Goal: Task Accomplishment & Management: Manage account settings

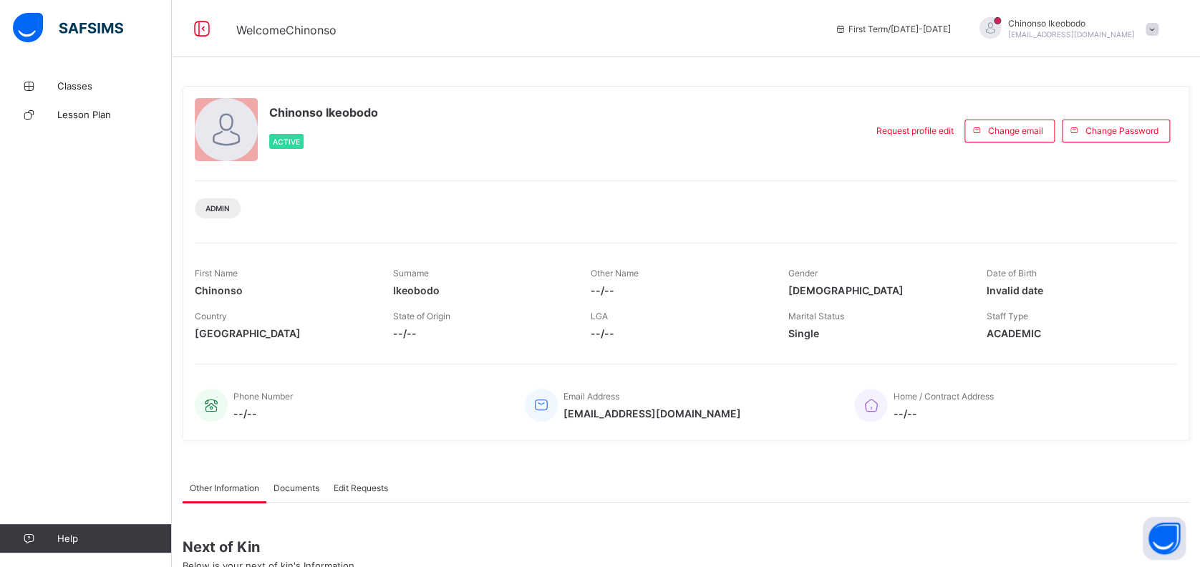
click at [1082, 29] on div "Chinonso [PERSON_NAME] [PERSON_NAME][EMAIL_ADDRESS][DOMAIN_NAME]" at bounding box center [1071, 28] width 127 height 21
click at [1107, 133] on span "Logout" at bounding box center [1112, 141] width 94 height 16
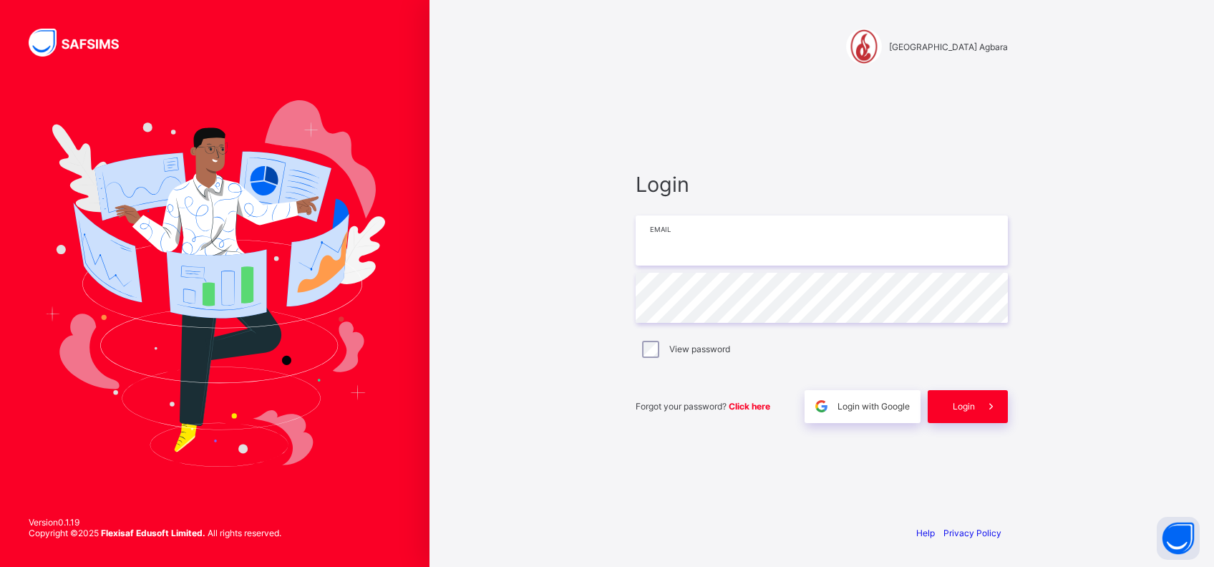
type input "**********"
click at [971, 398] on div "Login" at bounding box center [968, 406] width 80 height 33
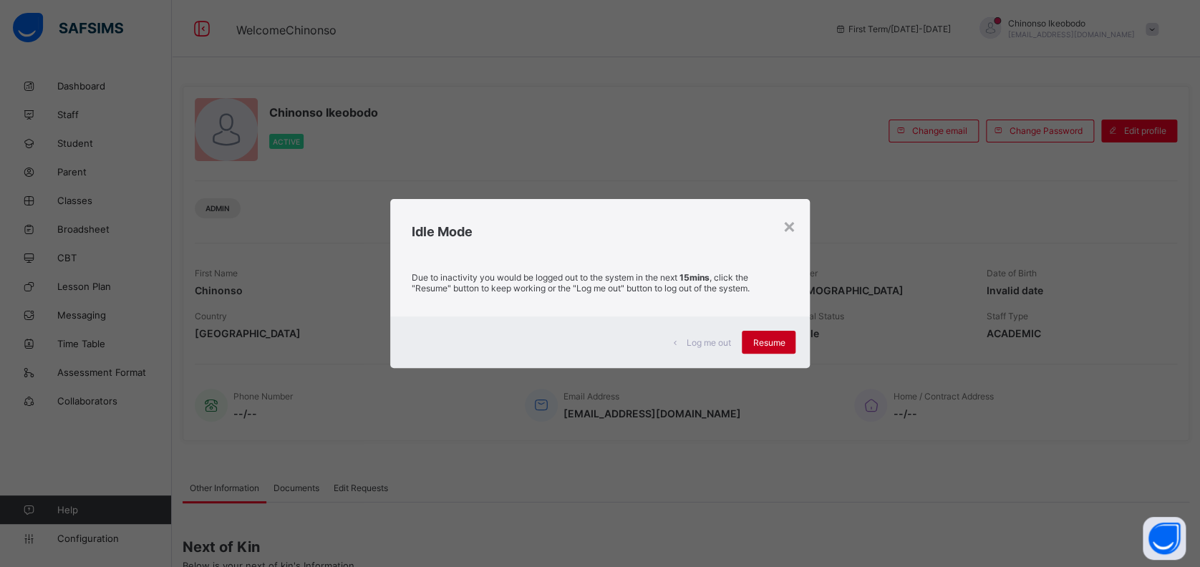
click at [783, 345] on span "Resume" at bounding box center [768, 342] width 32 height 11
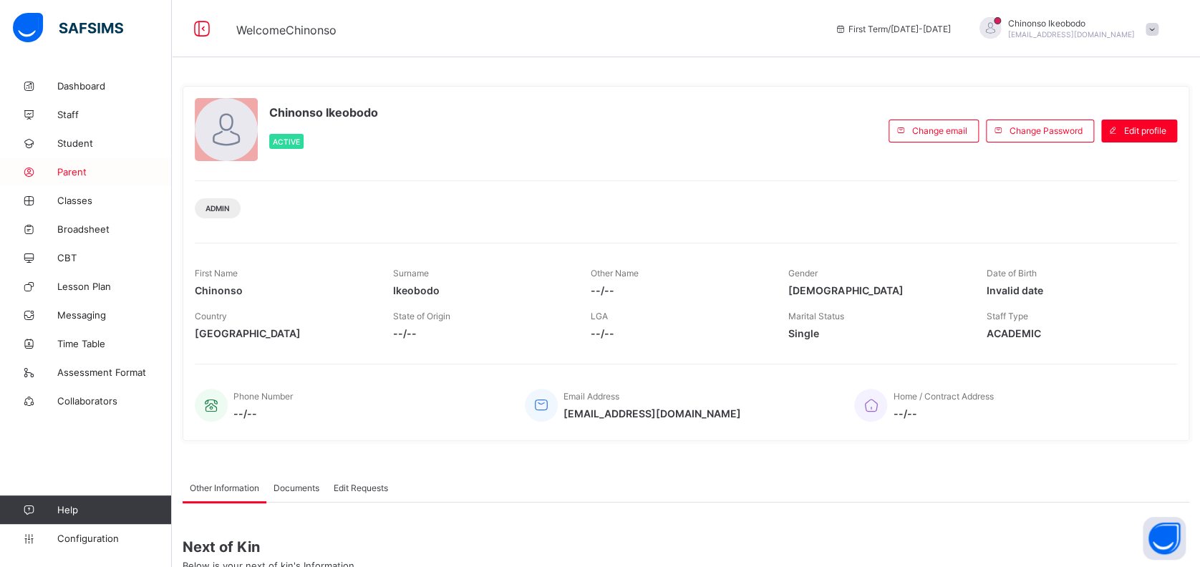
click at [82, 172] on span "Parent" at bounding box center [114, 171] width 115 height 11
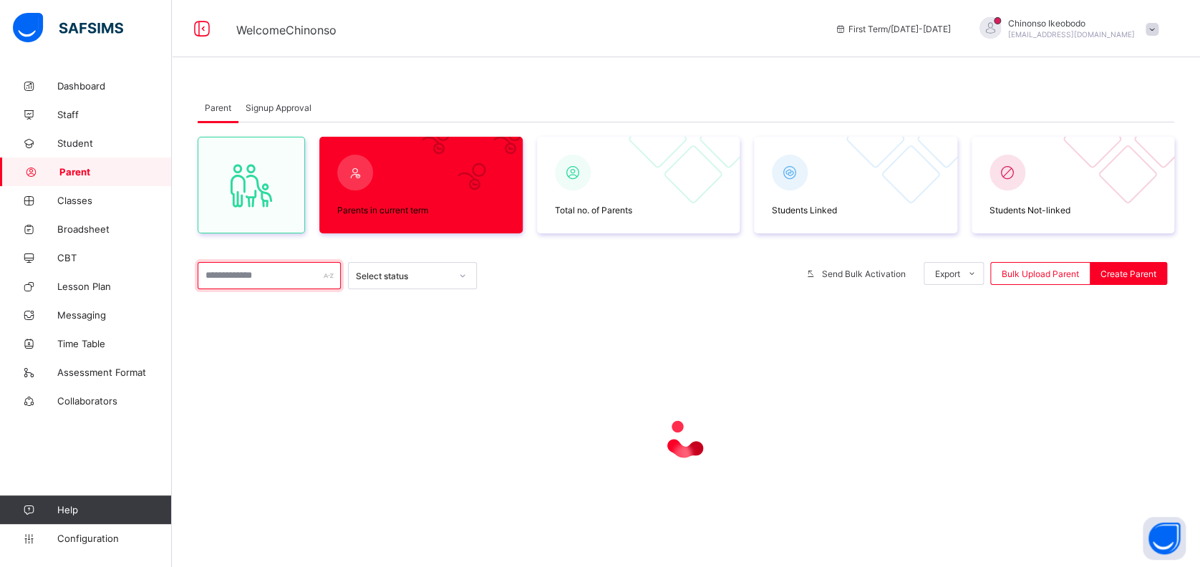
click at [273, 276] on input "text" at bounding box center [269, 275] width 143 height 27
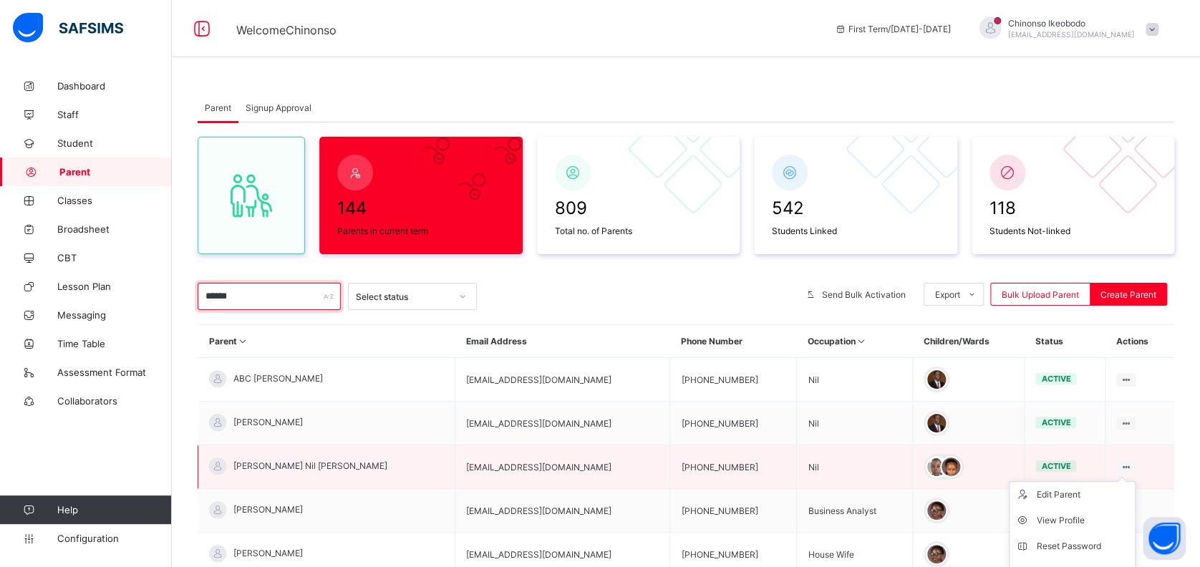
type input "******"
click at [1134, 481] on ul "Edit Parent View Profile Reset Password Resend Activation Link Change Email Lin…" at bounding box center [1072, 572] width 127 height 182
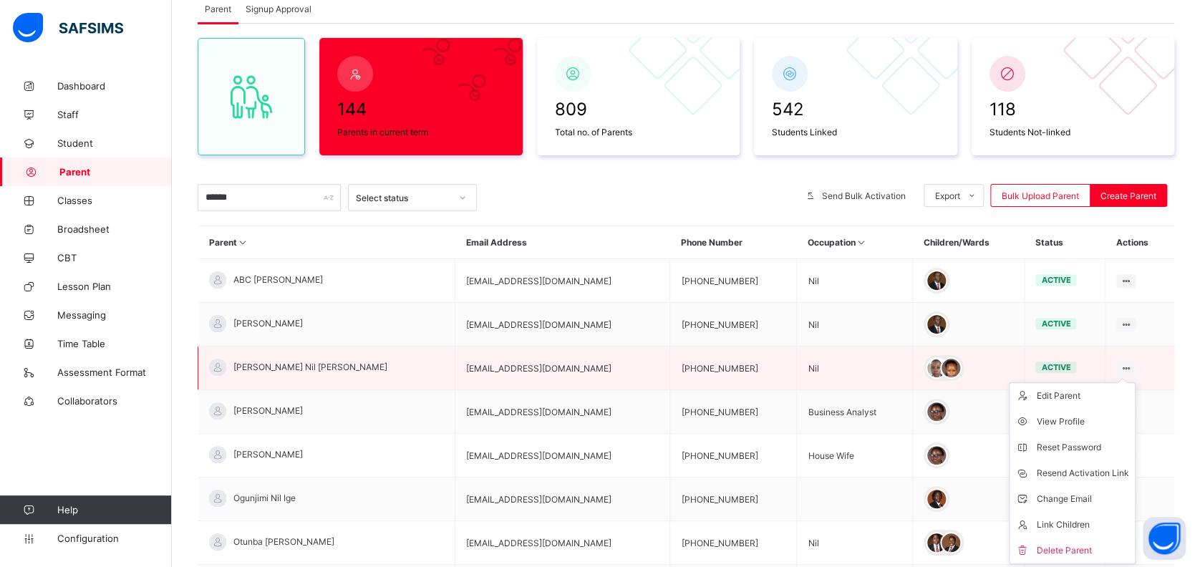
scroll to position [109, 0]
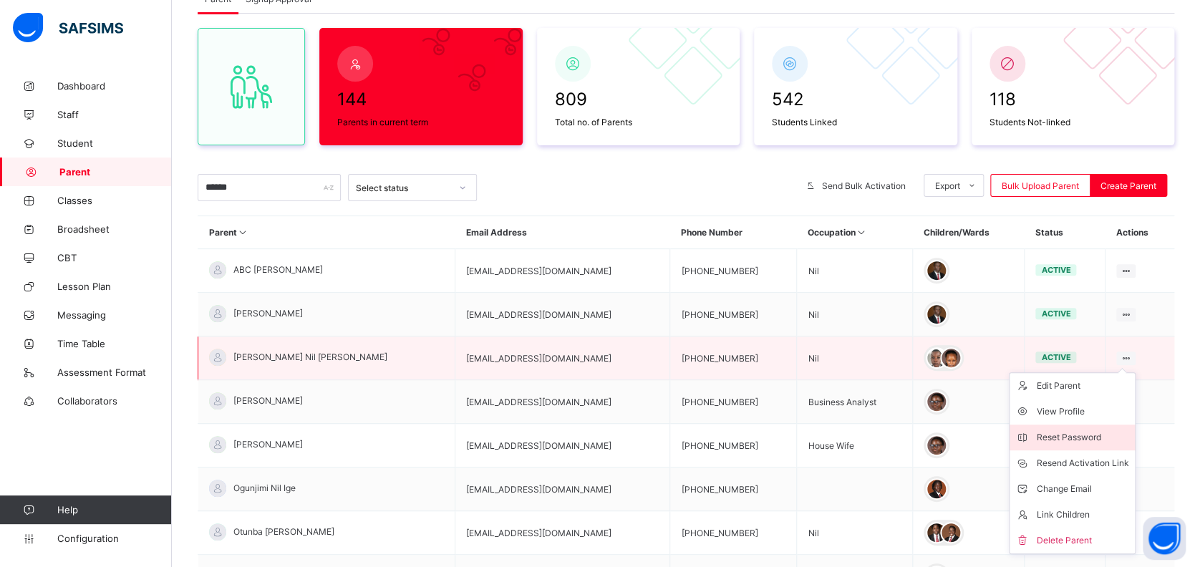
click at [1100, 433] on div "Reset Password" at bounding box center [1083, 437] width 92 height 14
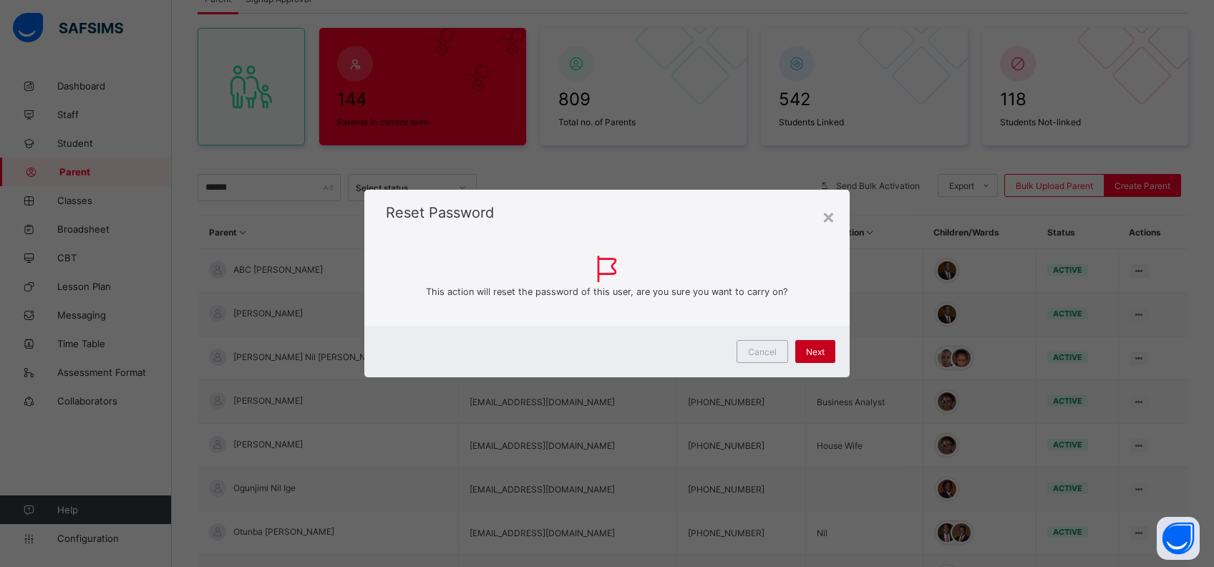
click at [810, 350] on span "Next" at bounding box center [815, 351] width 19 height 11
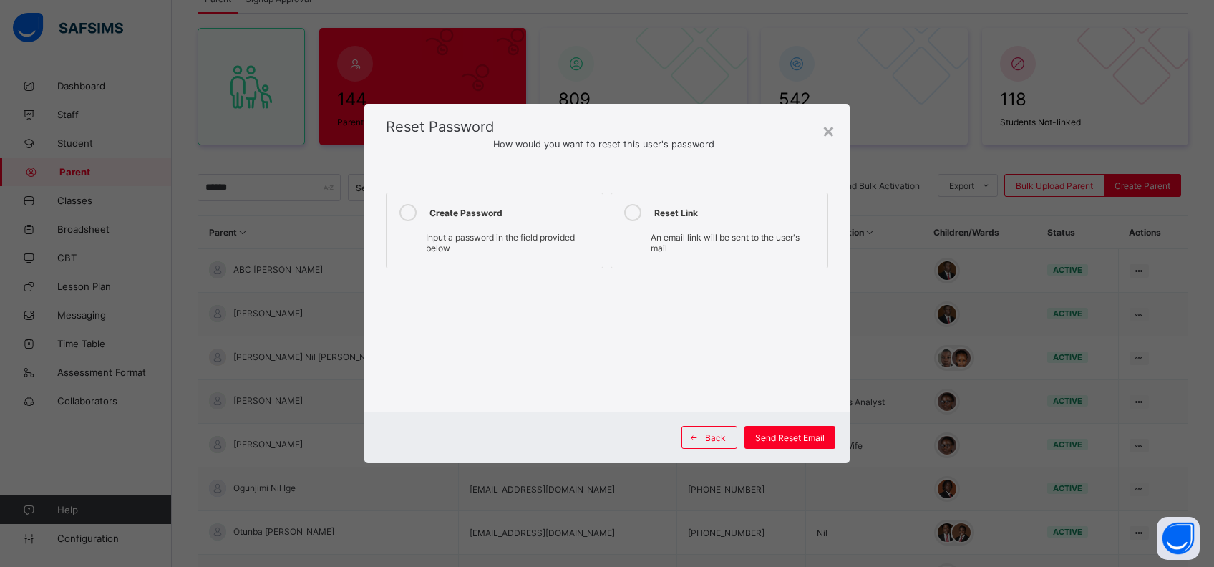
click at [533, 246] on div "Input a password in the field provided below" at bounding box center [495, 244] width 202 height 25
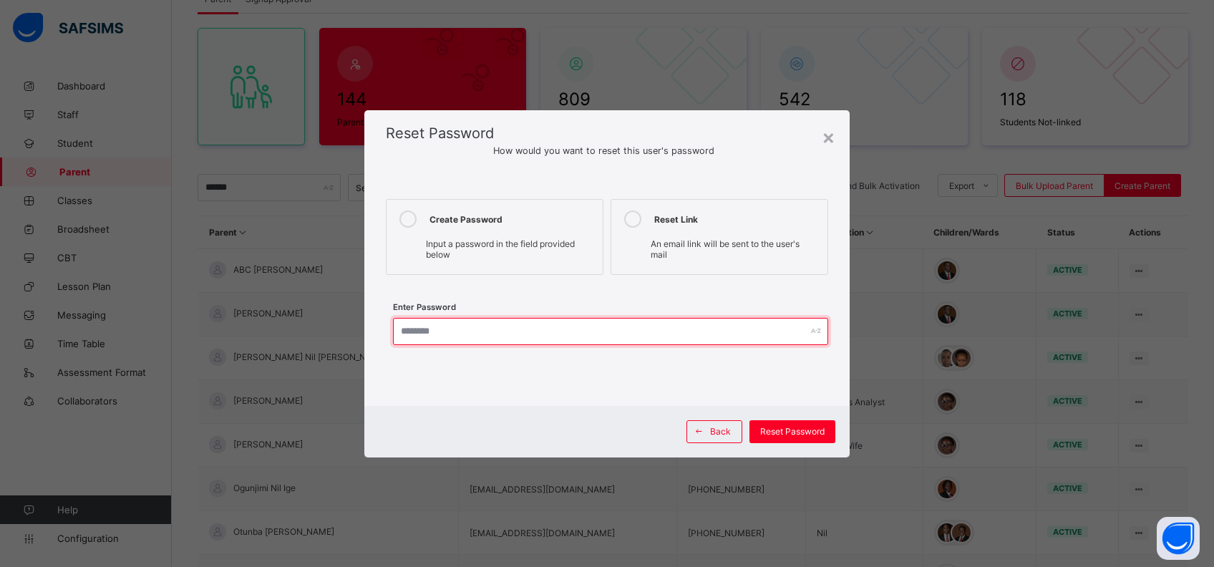
click at [580, 339] on input "text" at bounding box center [610, 331] width 435 height 27
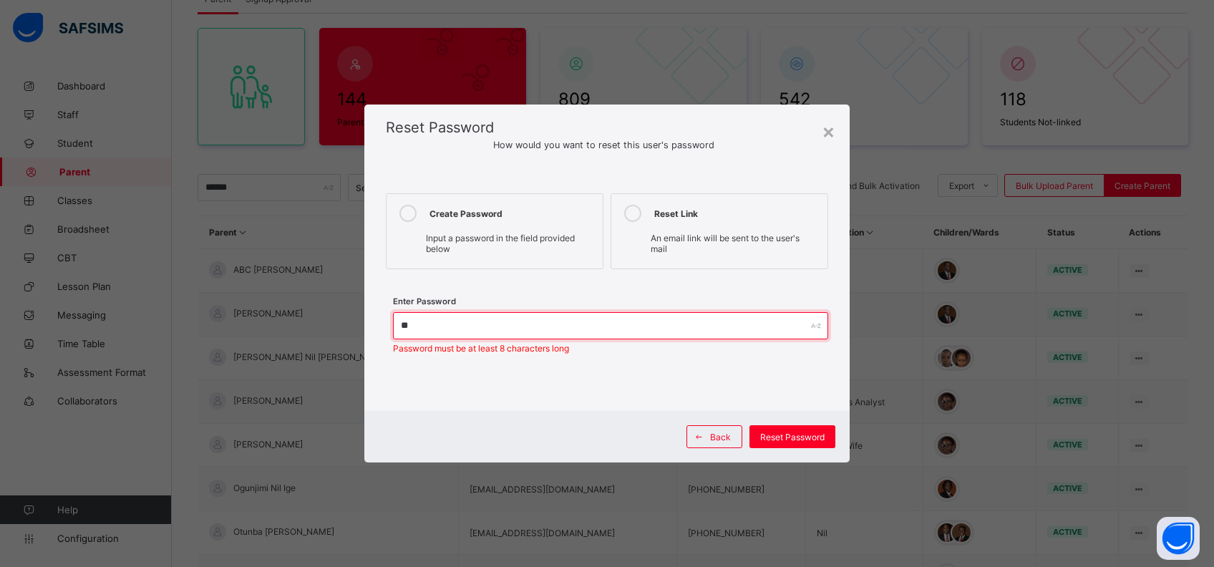
type input "*"
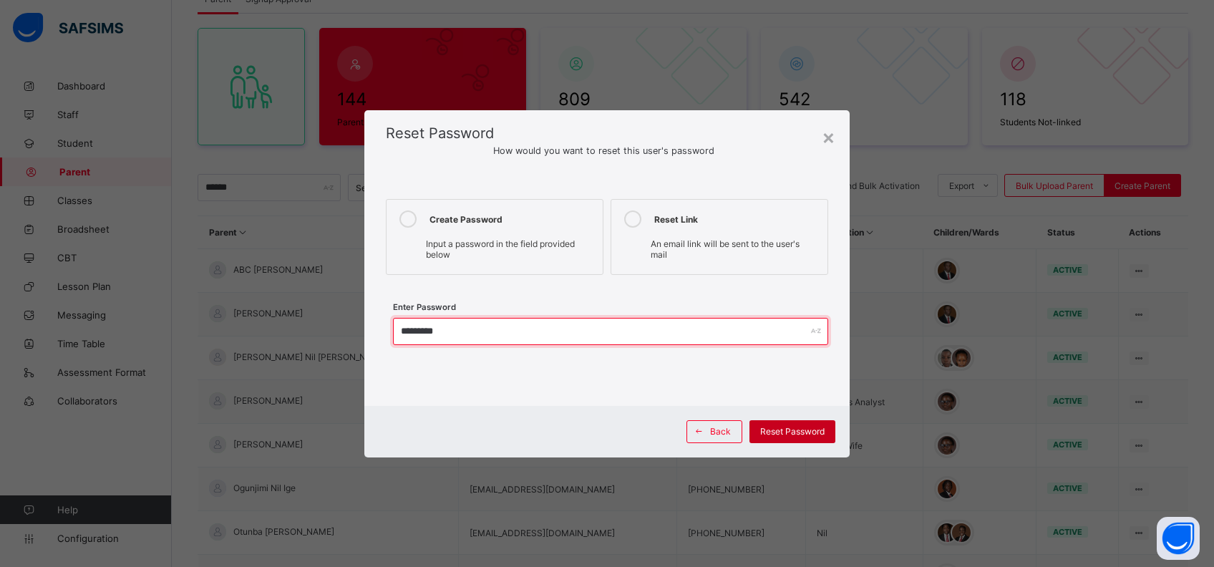
type input "*********"
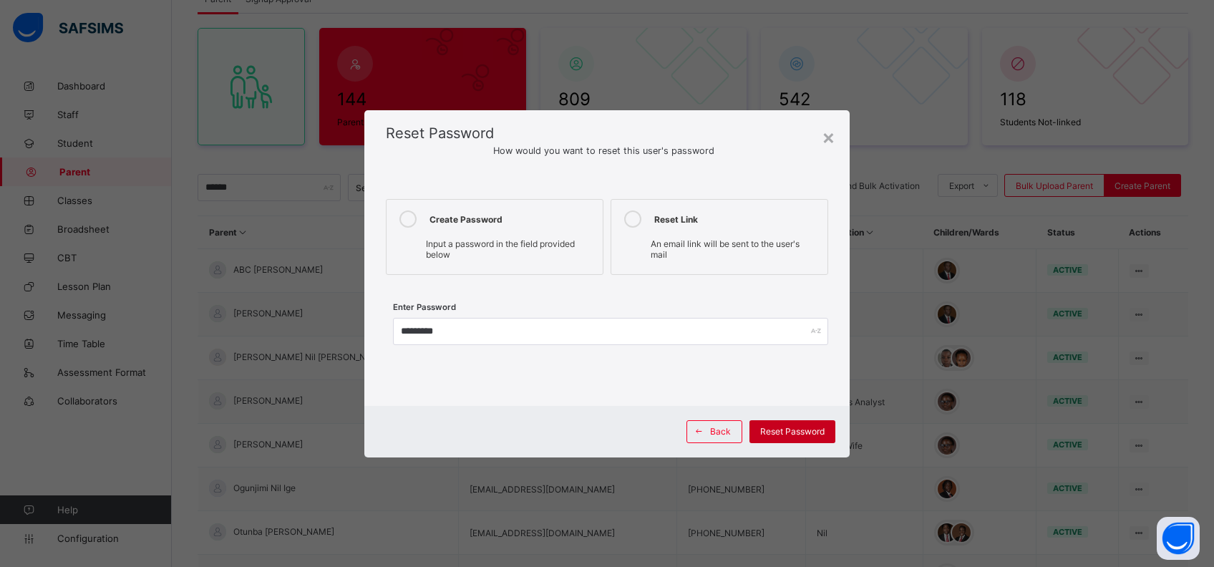
click at [790, 430] on span "Reset Password" at bounding box center [792, 431] width 64 height 11
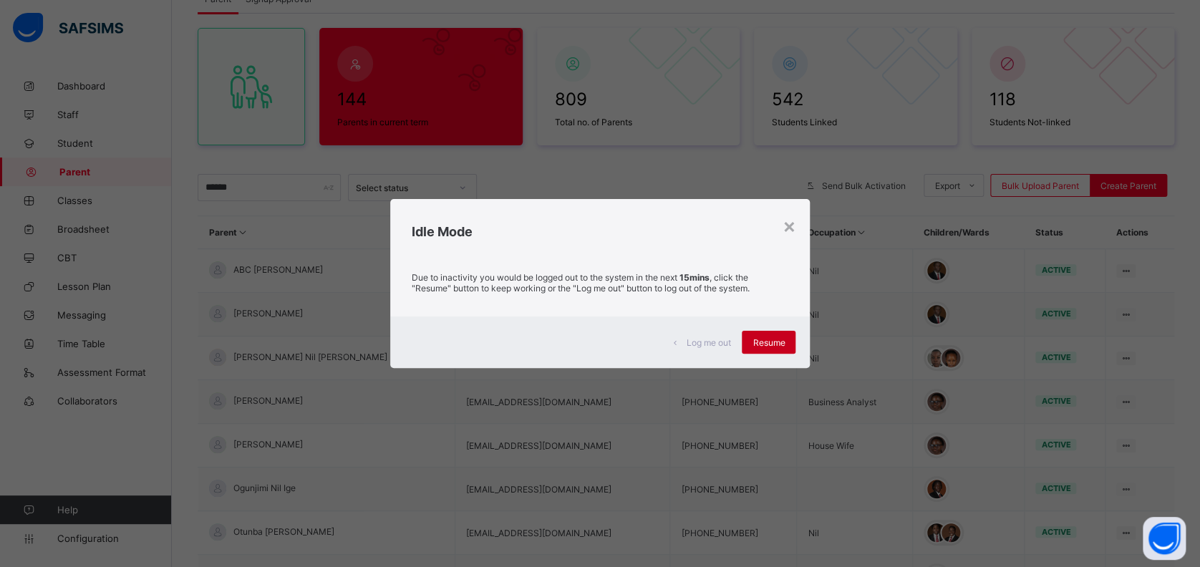
click at [780, 346] on span "Resume" at bounding box center [768, 342] width 32 height 11
click at [758, 344] on span "Resume" at bounding box center [768, 342] width 32 height 11
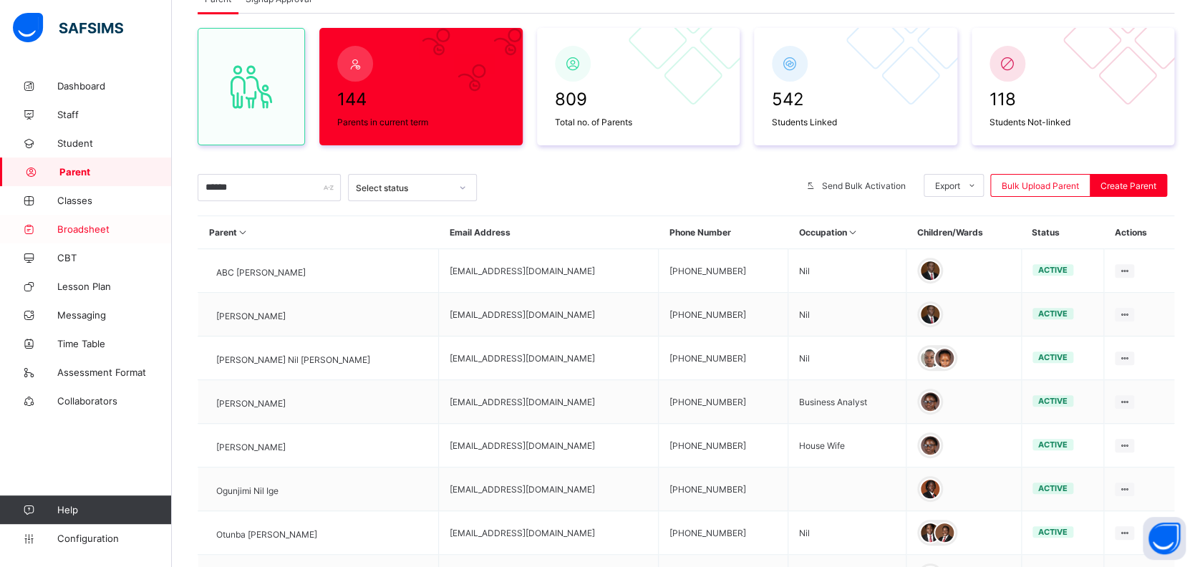
click at [72, 238] on link "Broadsheet" at bounding box center [86, 229] width 172 height 29
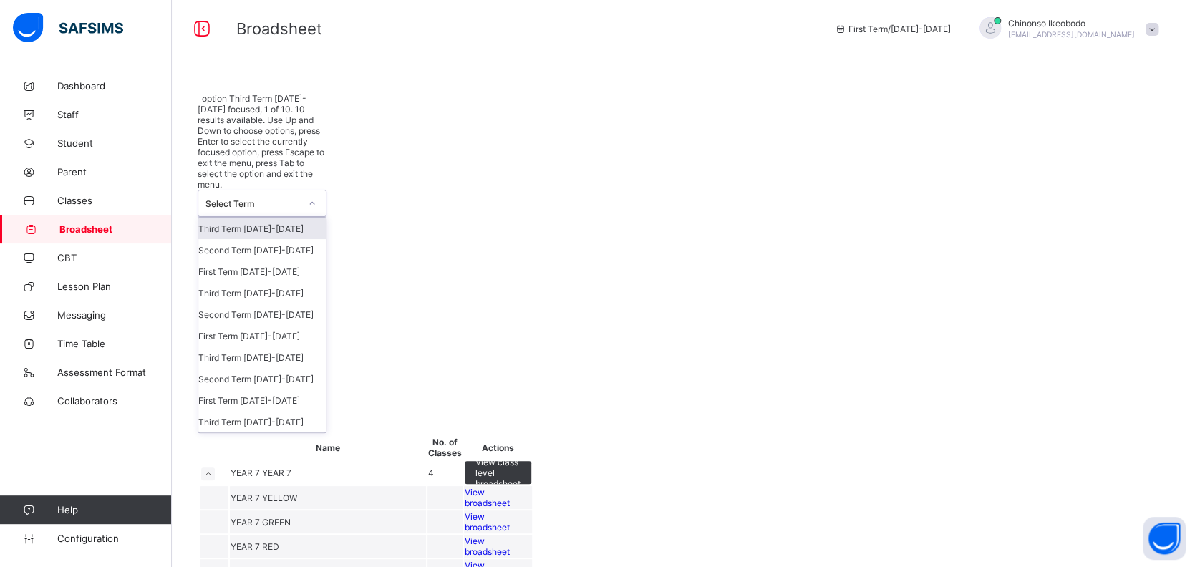
click at [278, 198] on div "Select Term" at bounding box center [252, 203] width 94 height 11
click at [283, 282] on div "Third Term [DATE]-[DATE]" at bounding box center [261, 292] width 127 height 21
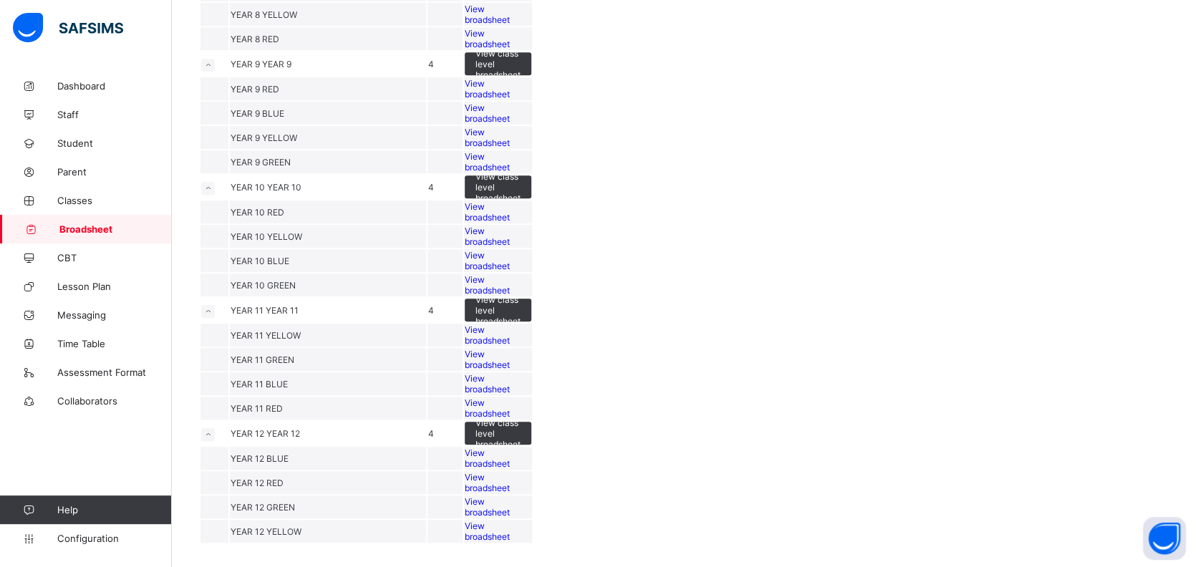
scroll to position [803, 0]
click at [510, 397] on span "View broadsheet" at bounding box center [487, 407] width 45 height 21
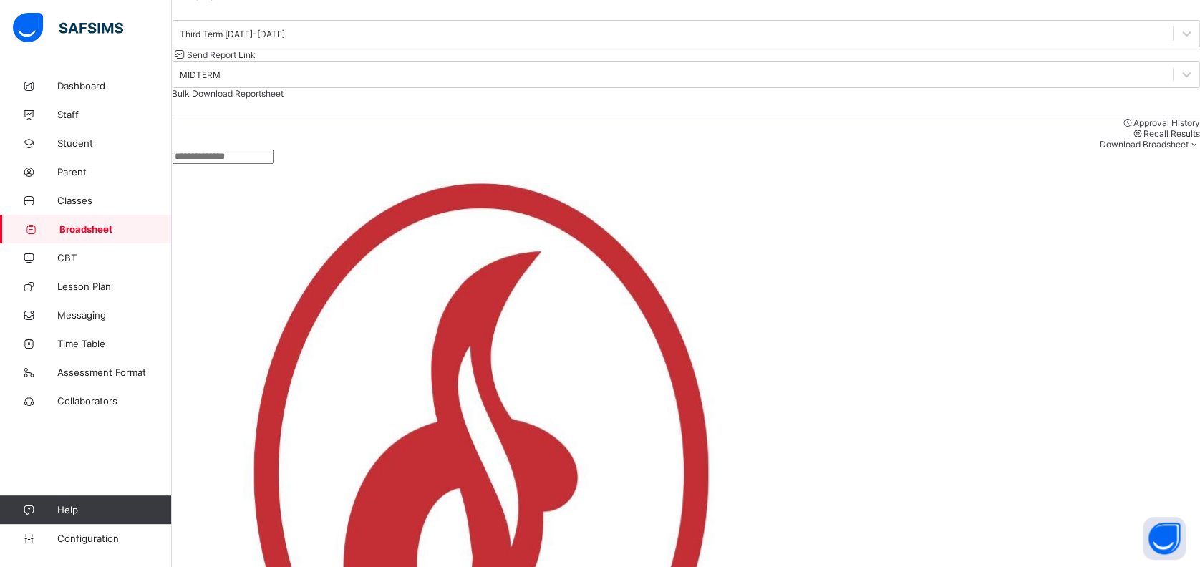
scroll to position [118, 0]
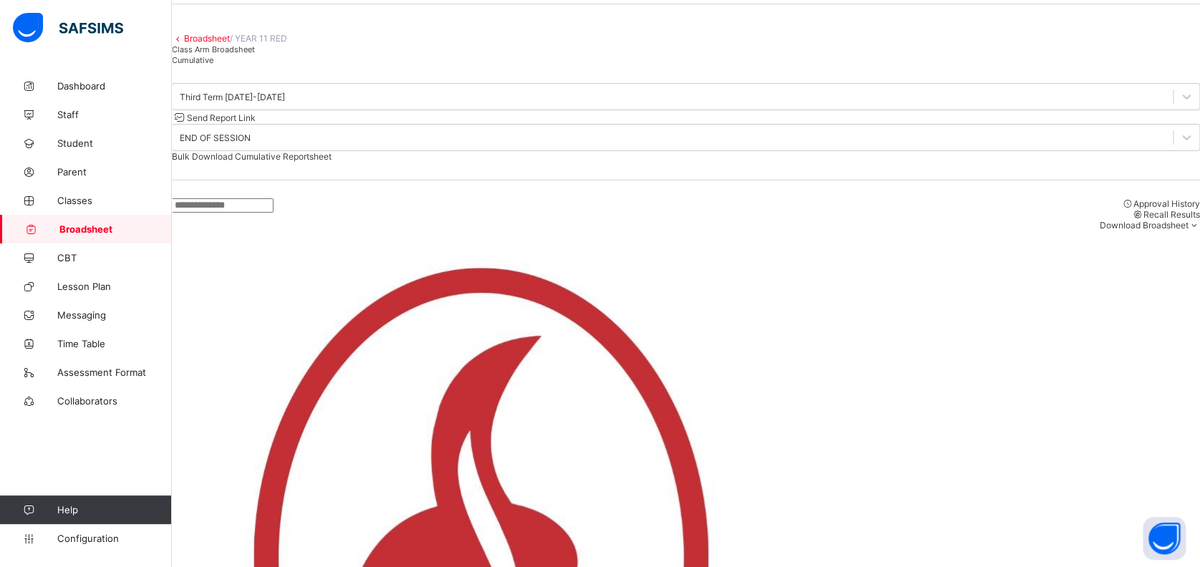
scroll to position [181, 0]
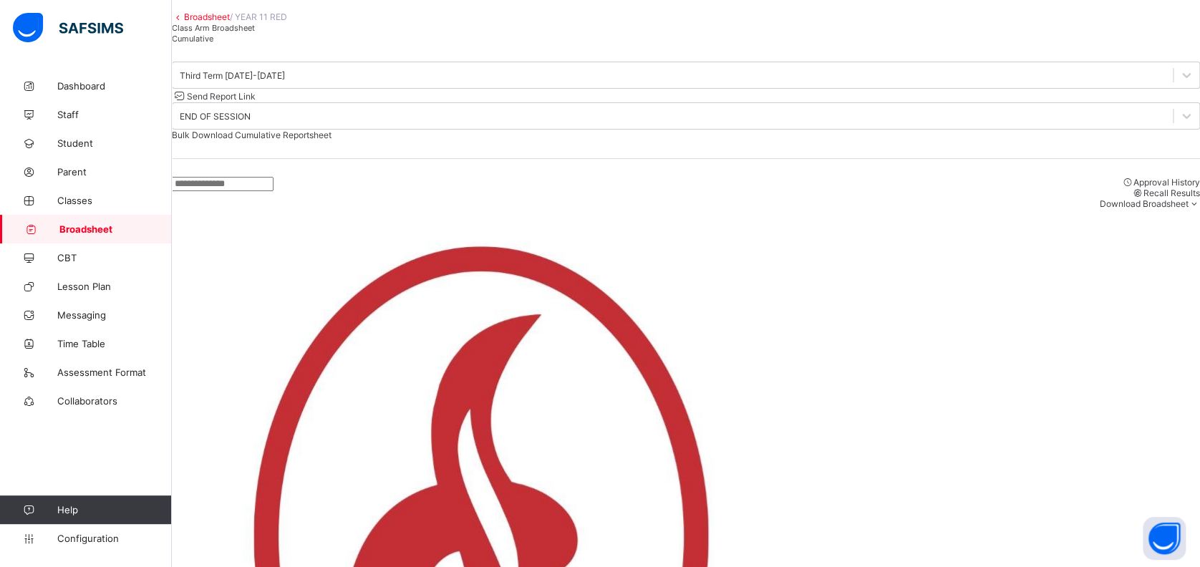
scroll to position [74, 0]
click at [256, 102] on span "Send Report Link" at bounding box center [221, 97] width 69 height 11
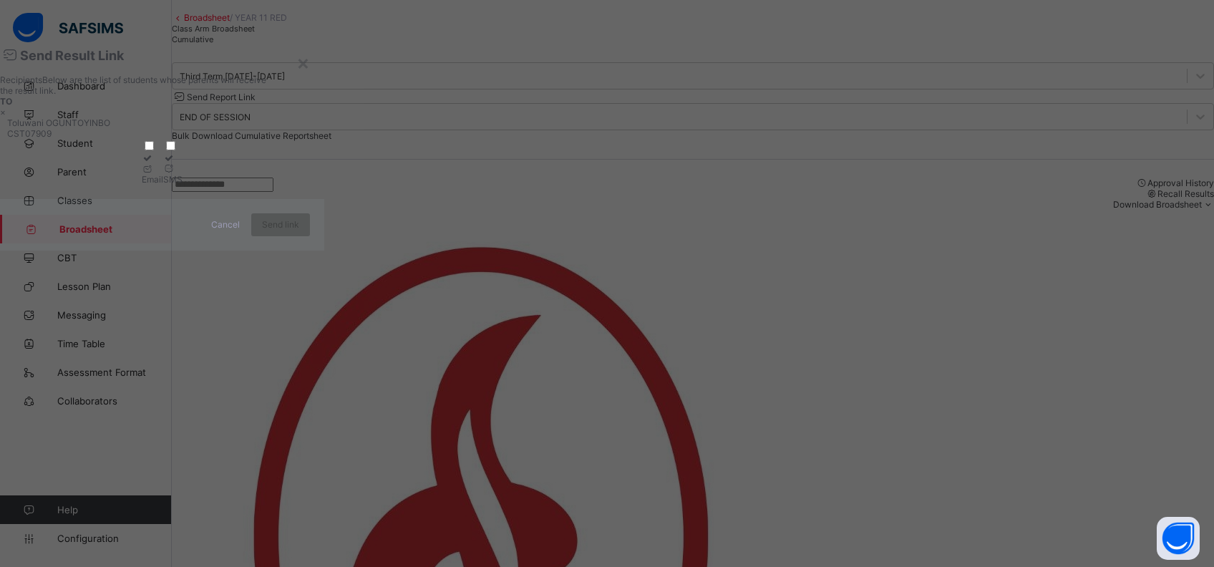
click at [163, 174] on div at bounding box center [152, 168] width 21 height 11
click at [183, 174] on div at bounding box center [172, 168] width 19 height 11
click at [299, 230] on span "Send link" at bounding box center [280, 224] width 37 height 11
click at [183, 174] on div at bounding box center [172, 168] width 19 height 11
click at [299, 230] on span "Send link" at bounding box center [280, 224] width 37 height 11
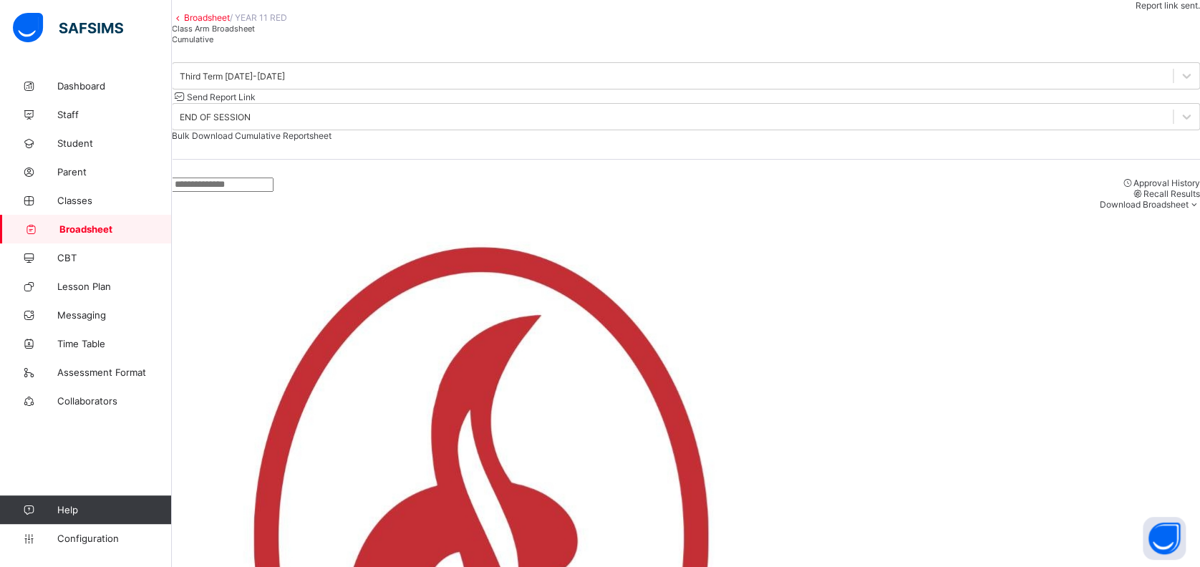
click at [228, 23] on link "Broadsheet" at bounding box center [207, 17] width 46 height 11
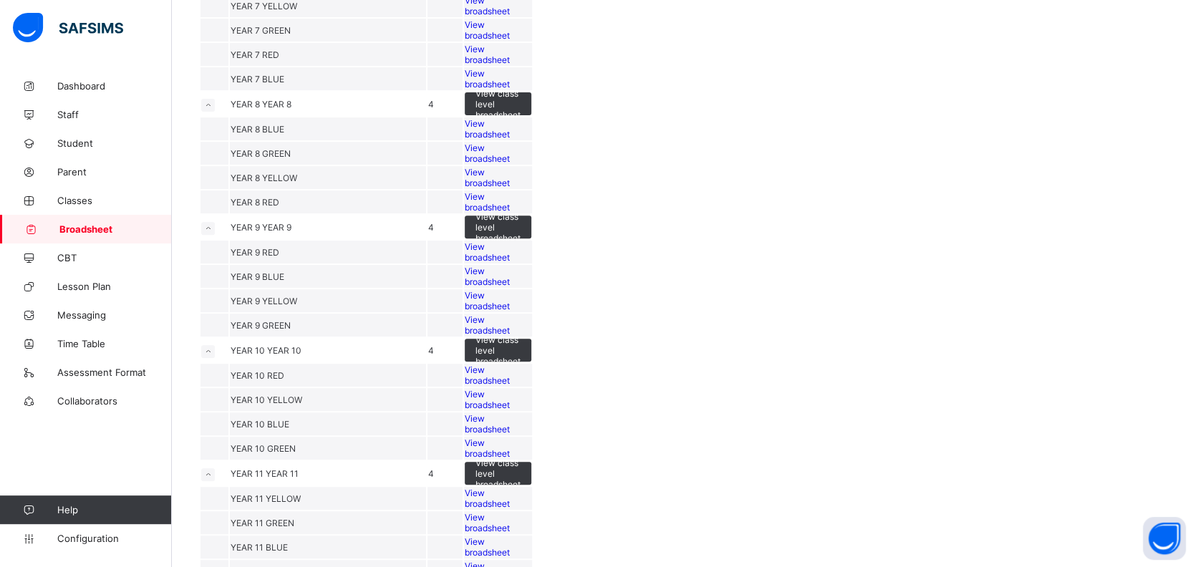
scroll to position [180, 0]
click at [510, 211] on span "View broadsheet" at bounding box center [487, 200] width 45 height 21
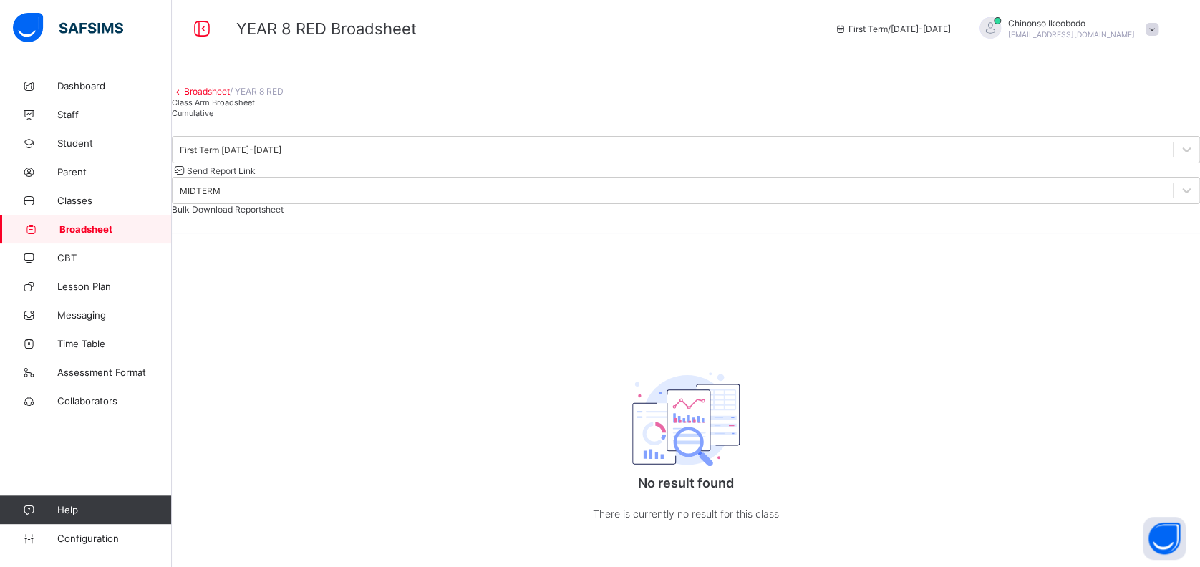
click at [213, 118] on span "Cumulative" at bounding box center [193, 113] width 42 height 10
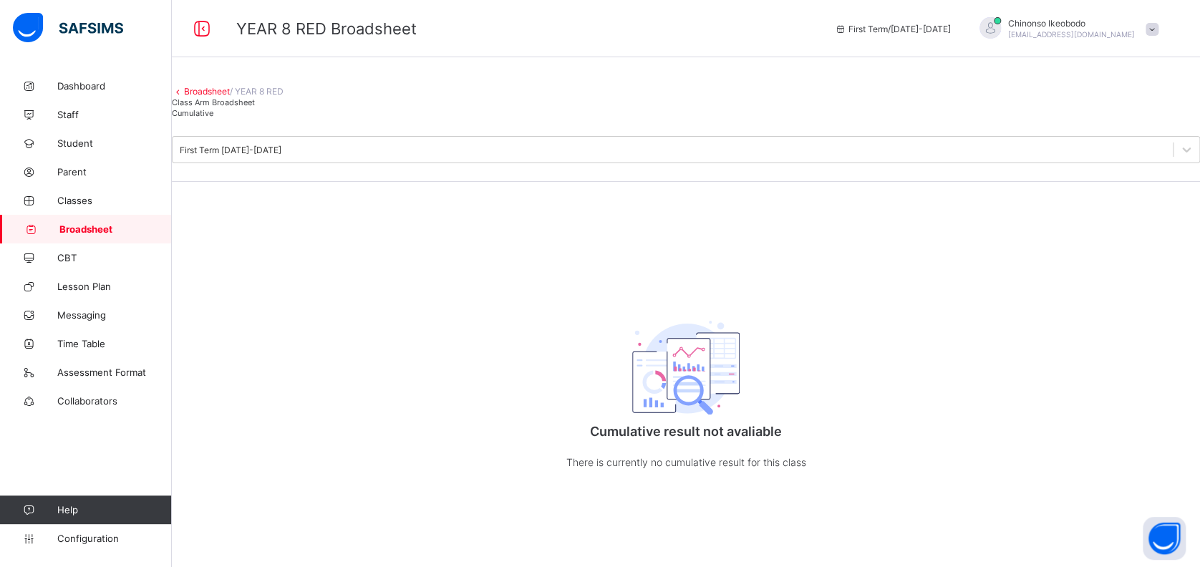
click at [109, 226] on span "Broadsheet" at bounding box center [115, 228] width 112 height 11
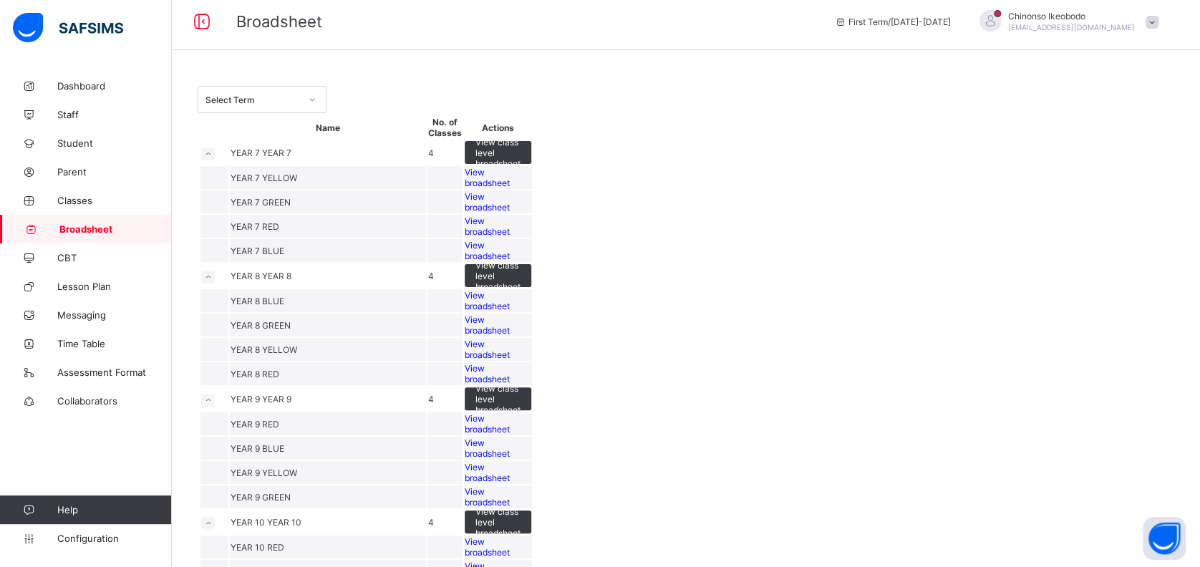
scroll to position [6, 0]
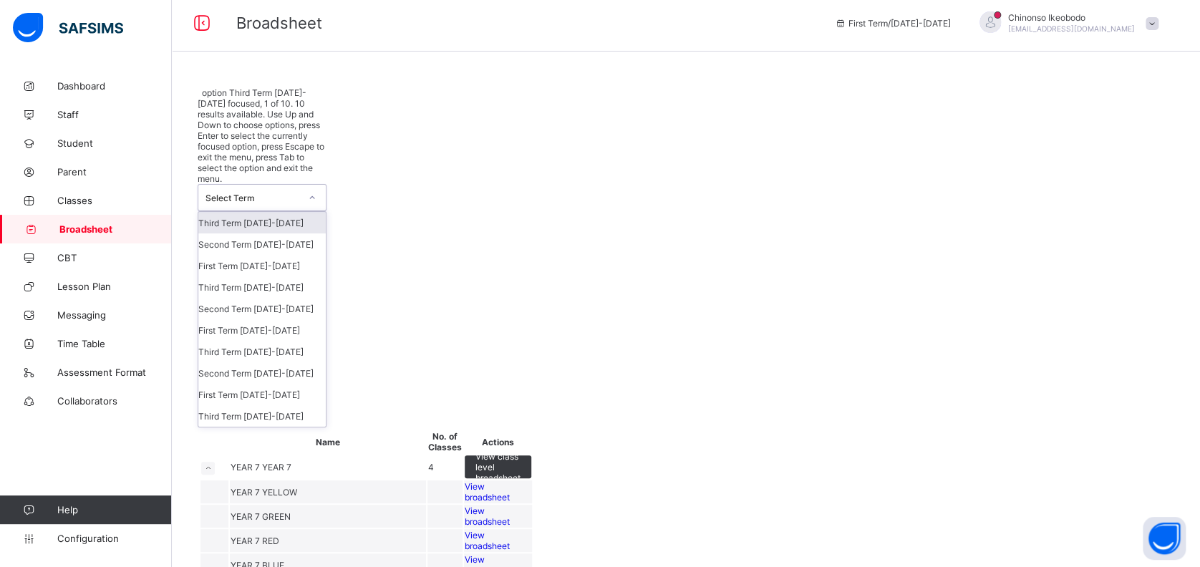
click at [321, 186] on div at bounding box center [312, 197] width 24 height 23
click at [284, 276] on div "Third Term [DATE]-[DATE]" at bounding box center [261, 286] width 127 height 21
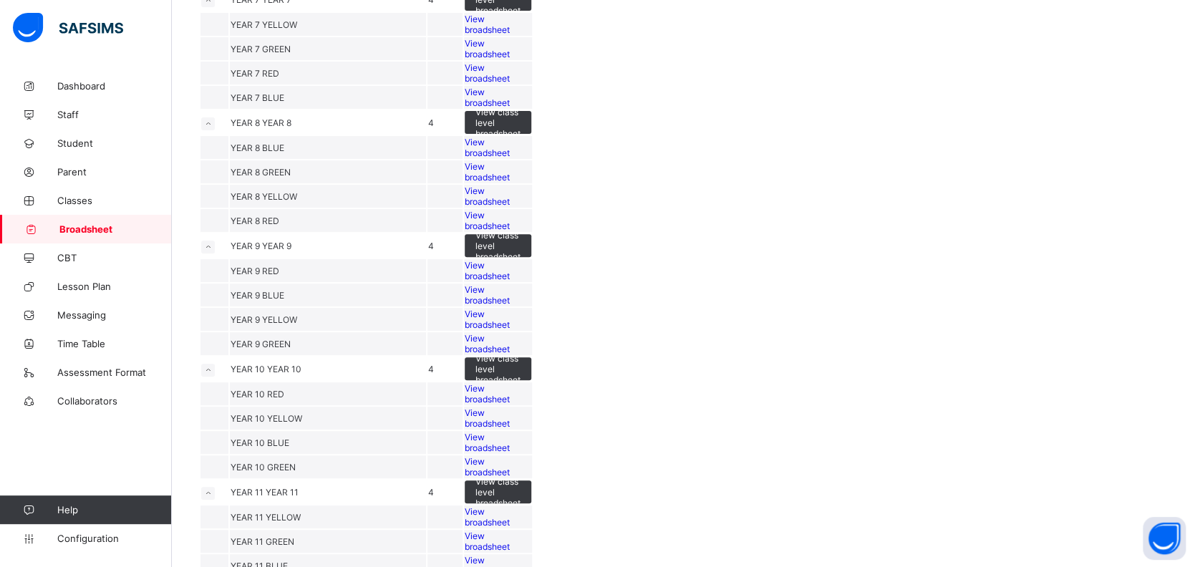
scroll to position [173, 0]
click at [531, 82] on div "View broadsheet" at bounding box center [498, 71] width 67 height 21
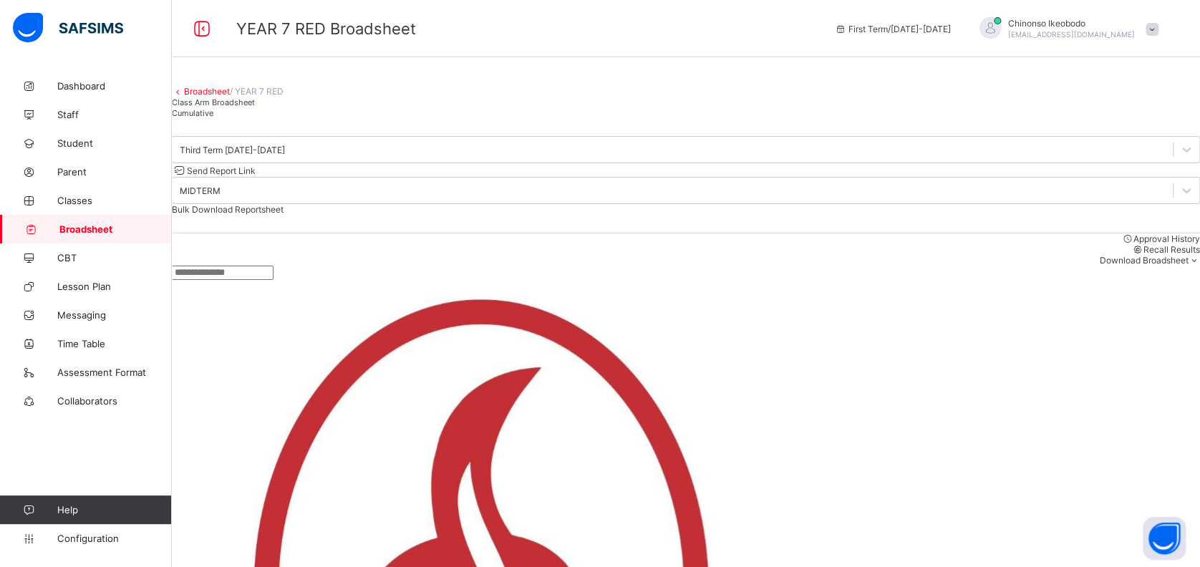
click at [215, 97] on link "Broadsheet" at bounding box center [207, 91] width 46 height 11
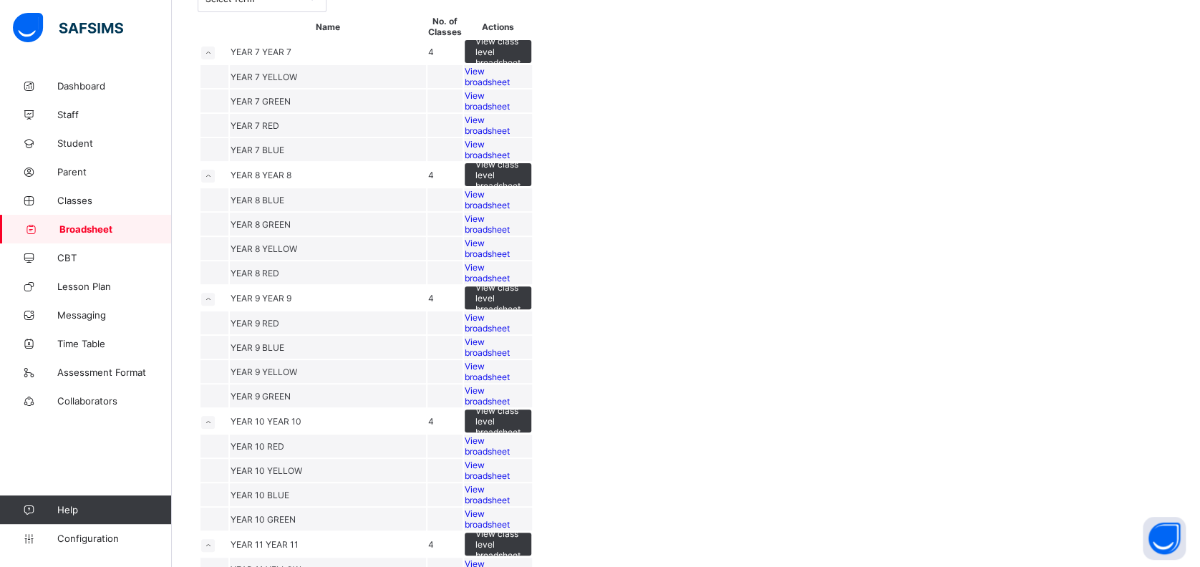
scroll to position [110, 0]
click at [531, 86] on div "View broadsheet" at bounding box center [498, 74] width 67 height 21
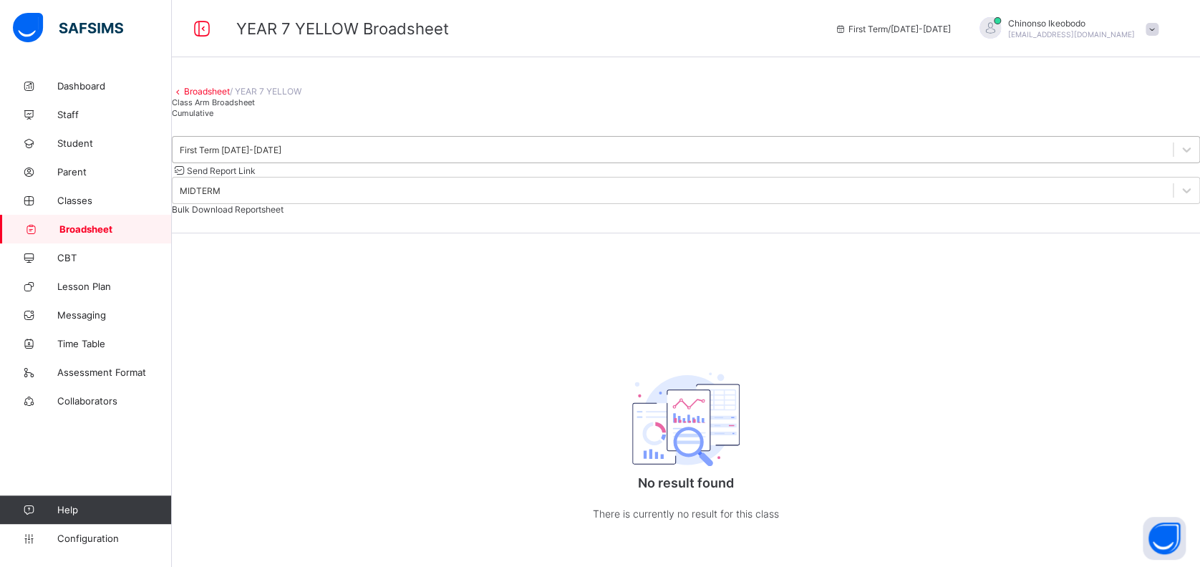
click at [249, 155] on div "First Term [DATE]-[DATE]" at bounding box center [231, 150] width 102 height 11
click at [230, 97] on link "Broadsheet" at bounding box center [207, 91] width 46 height 11
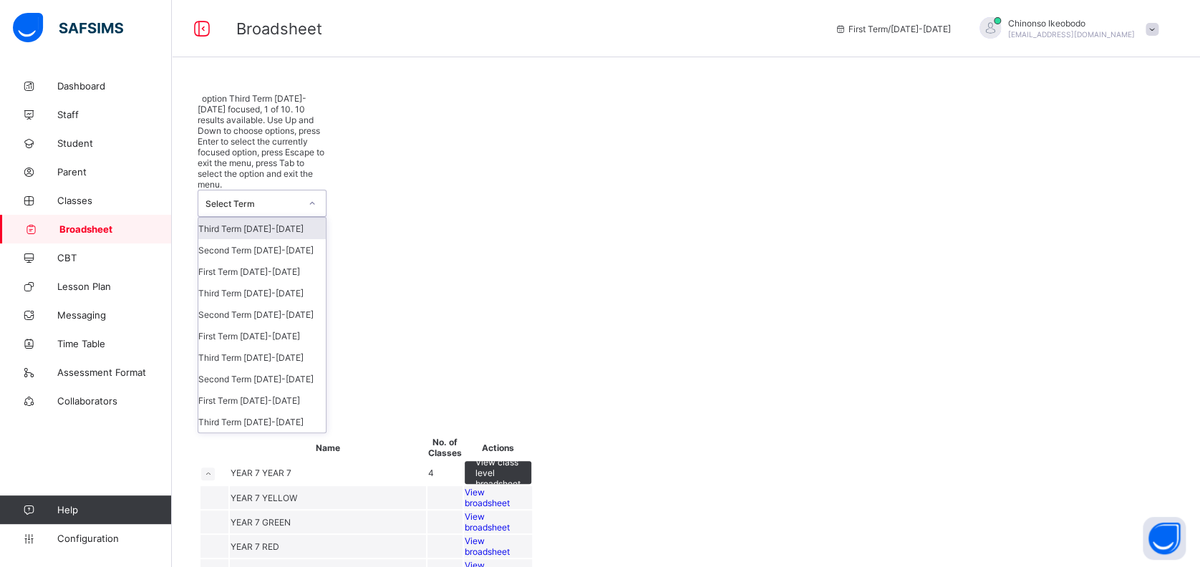
click at [284, 190] on div "Select Term" at bounding box center [248, 203] width 100 height 26
click at [265, 282] on div "Third Term [DATE]-[DATE]" at bounding box center [261, 292] width 127 height 21
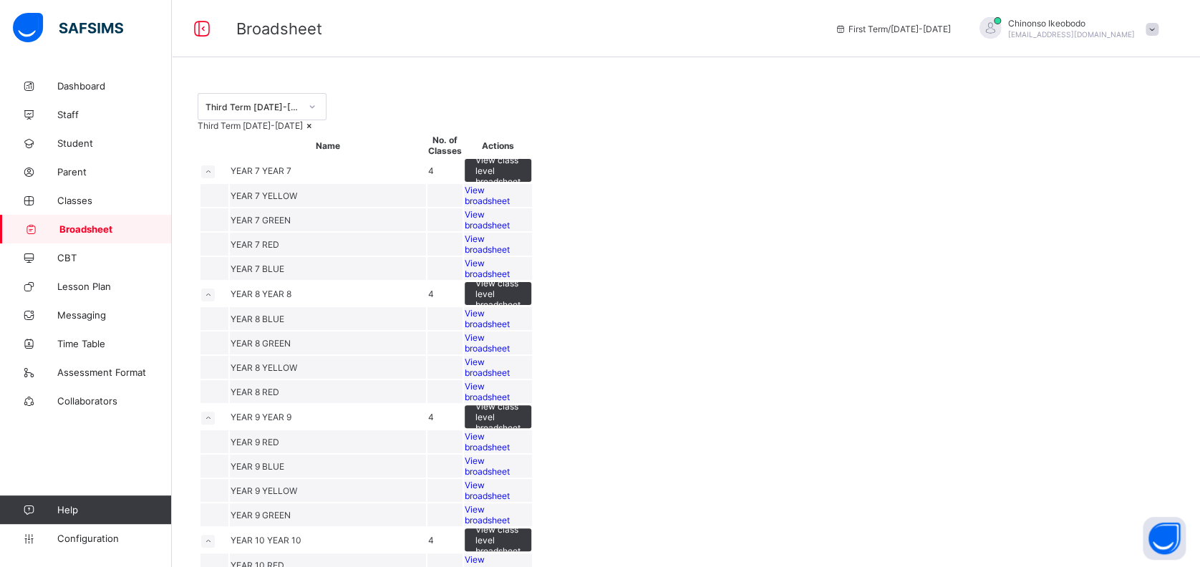
click at [510, 206] on span "View broadsheet" at bounding box center [487, 195] width 45 height 21
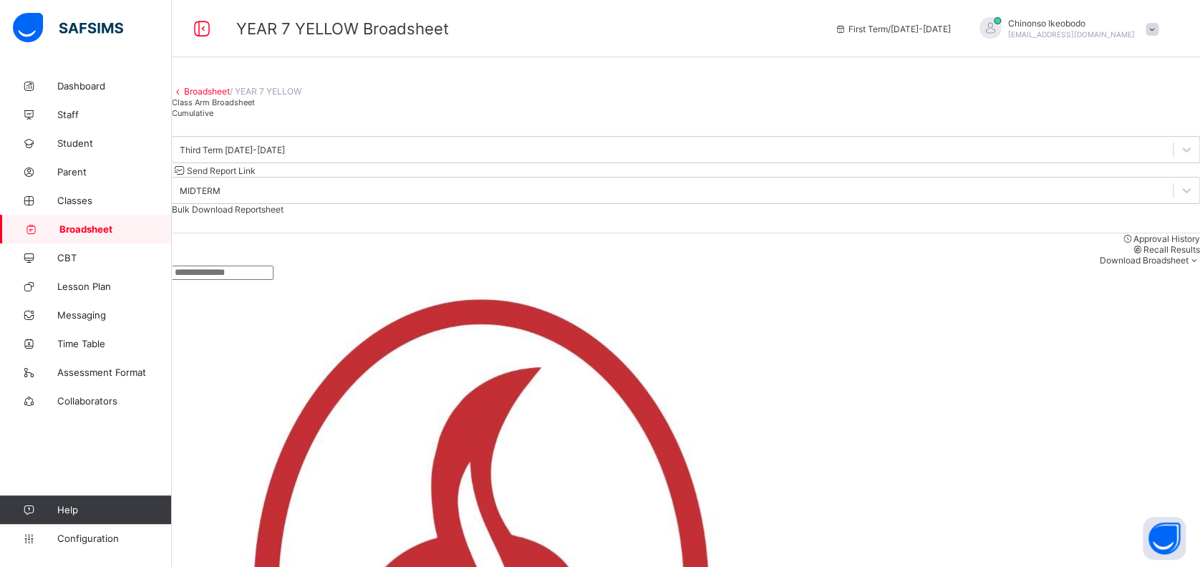
click at [224, 97] on link "Broadsheet" at bounding box center [207, 91] width 46 height 11
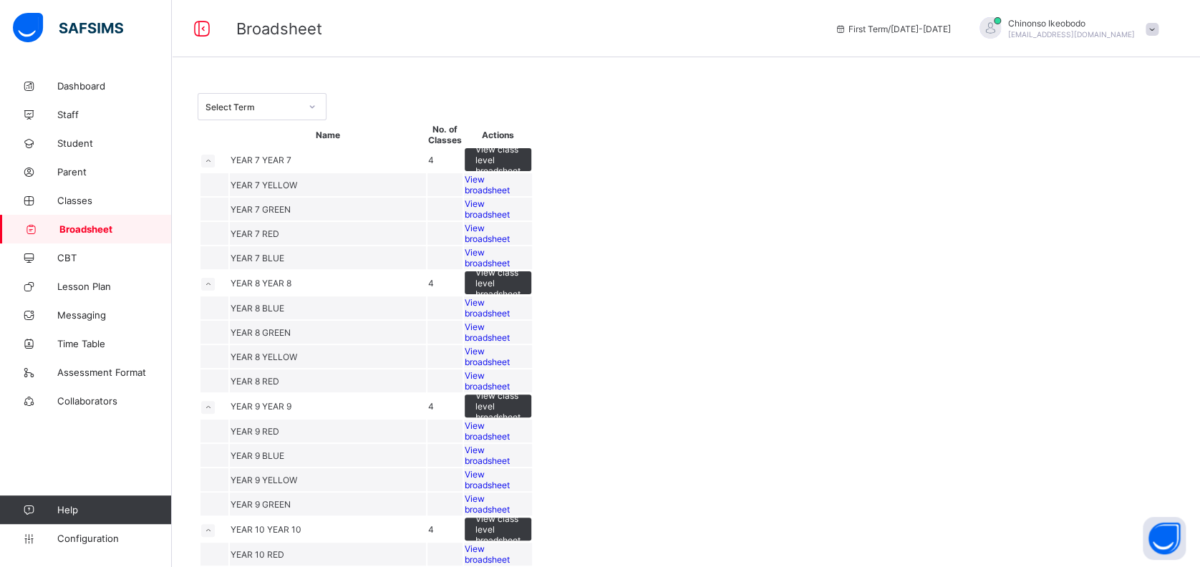
click at [510, 220] on span "View broadsheet" at bounding box center [487, 208] width 45 height 21
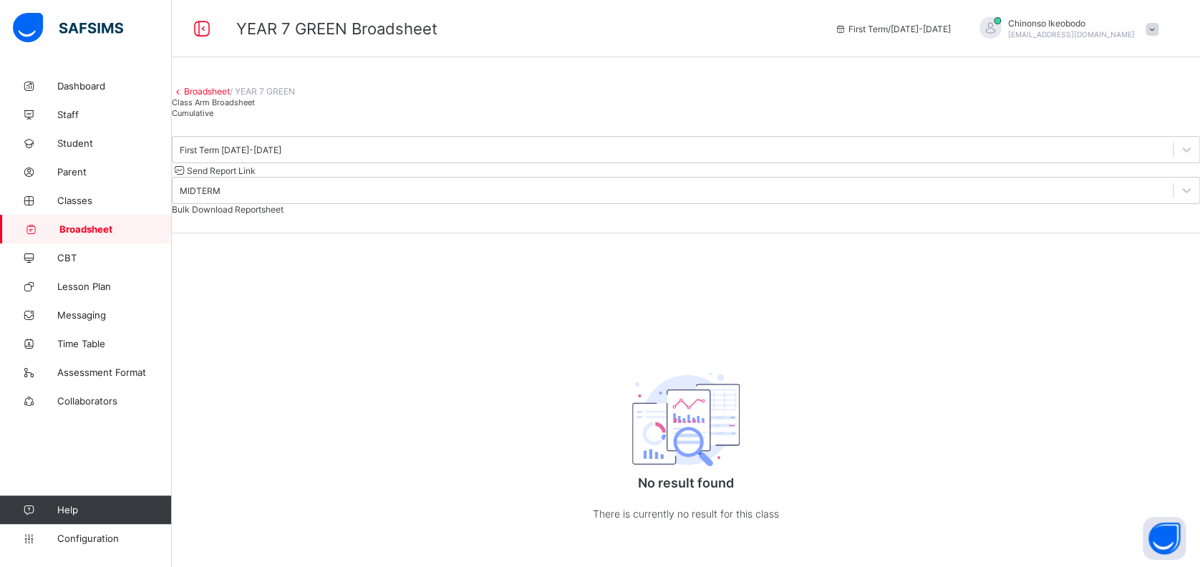
click at [216, 97] on link "Broadsheet" at bounding box center [207, 91] width 46 height 11
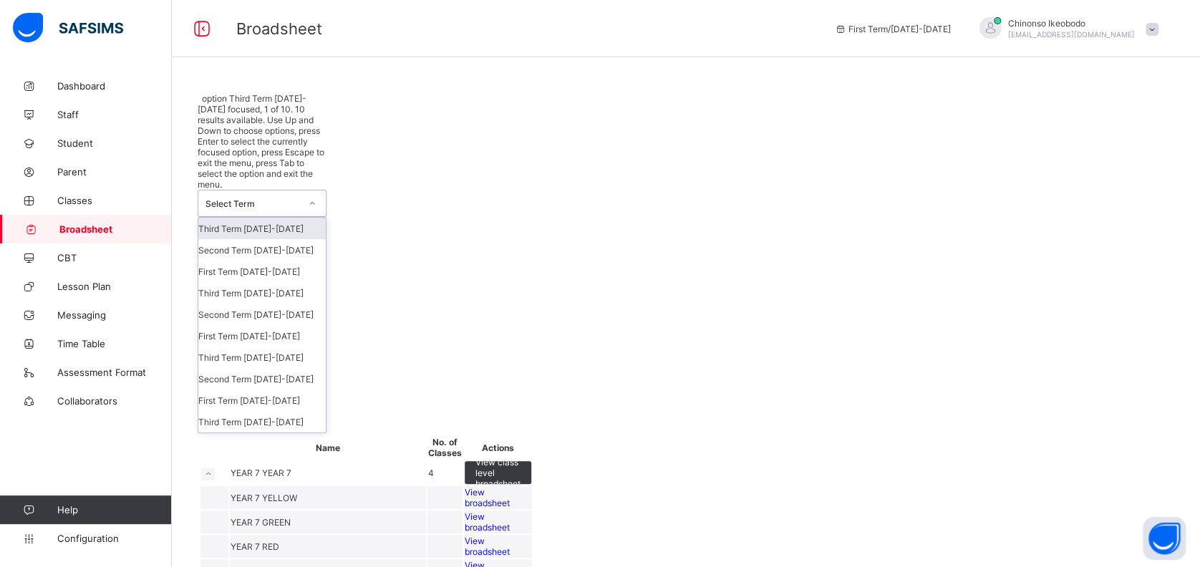
click at [279, 198] on div "Select Term" at bounding box center [252, 203] width 94 height 11
click at [273, 282] on div "Third Term [DATE]-[DATE]" at bounding box center [261, 292] width 127 height 21
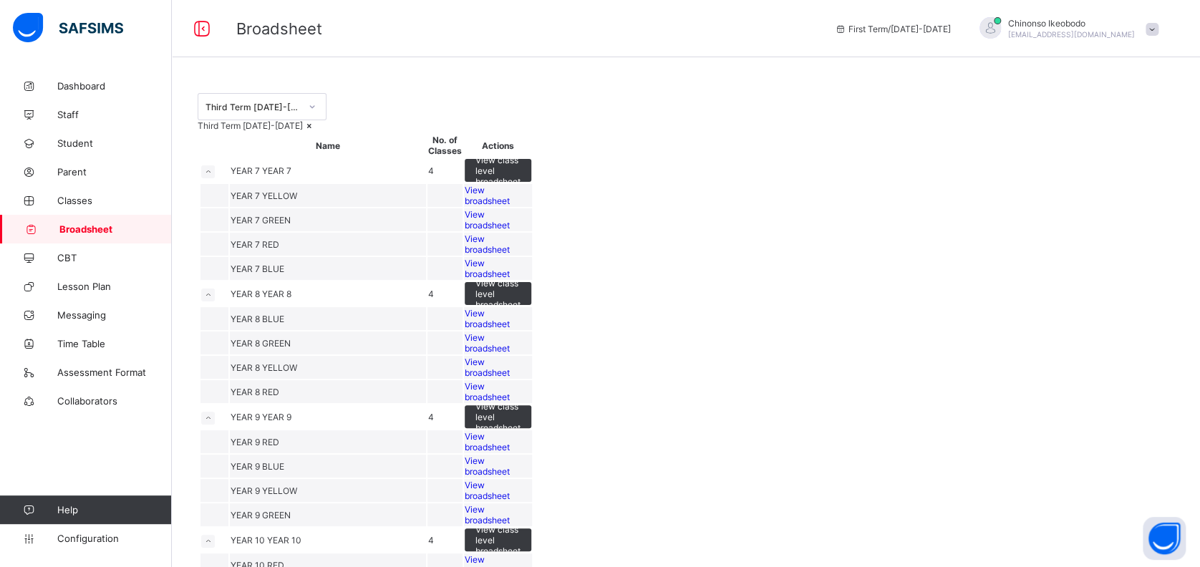
click at [510, 231] on span "View broadsheet" at bounding box center [487, 219] width 45 height 21
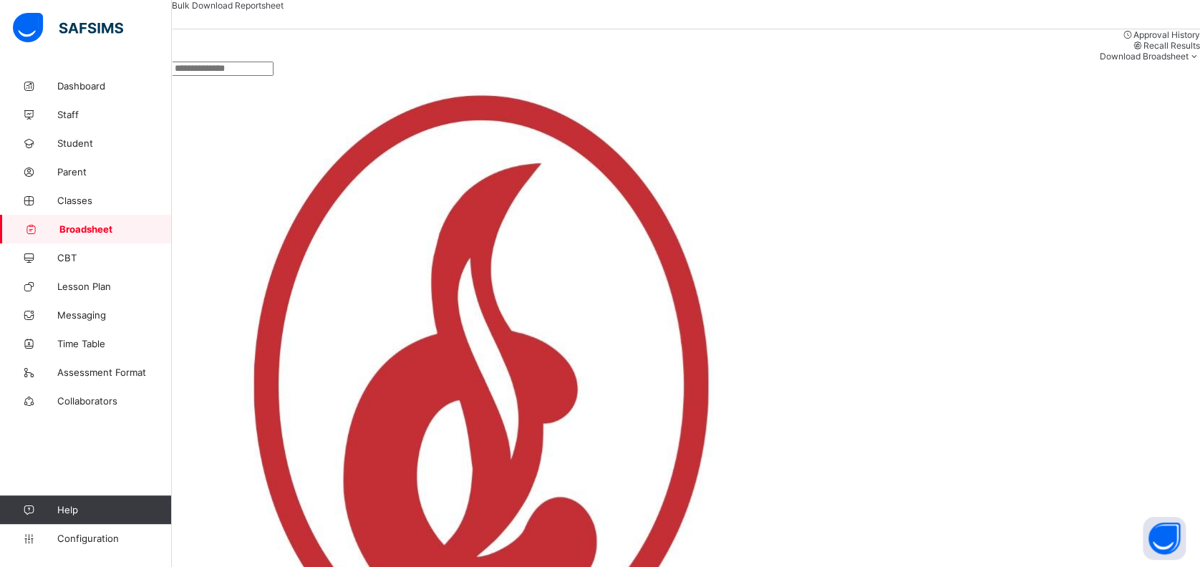
scroll to position [112, 0]
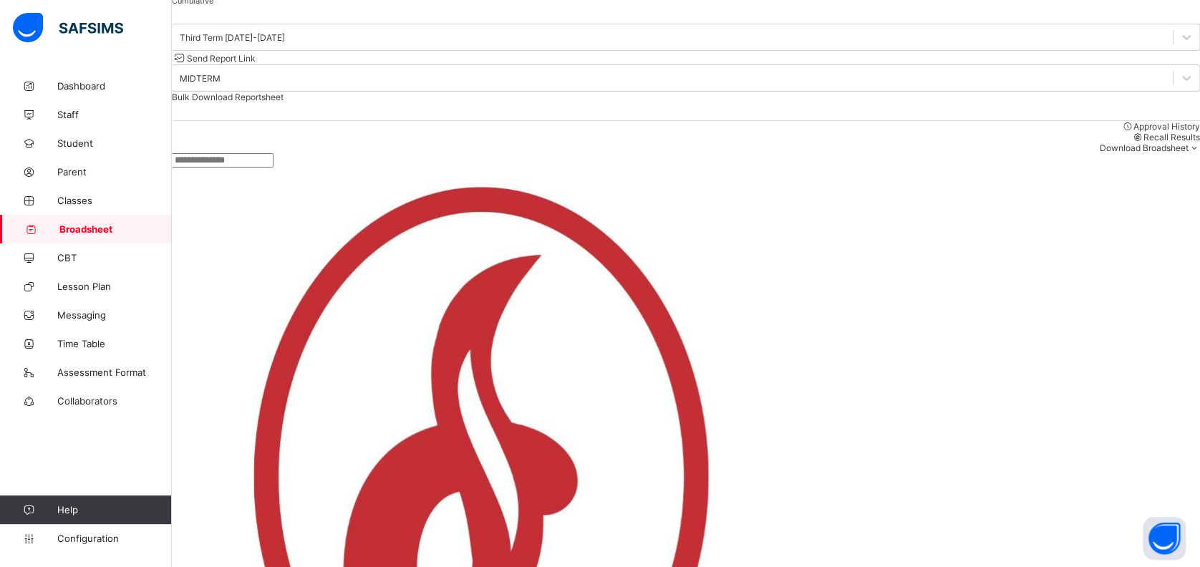
click at [256, 64] on span "Send Report Link" at bounding box center [221, 58] width 69 height 11
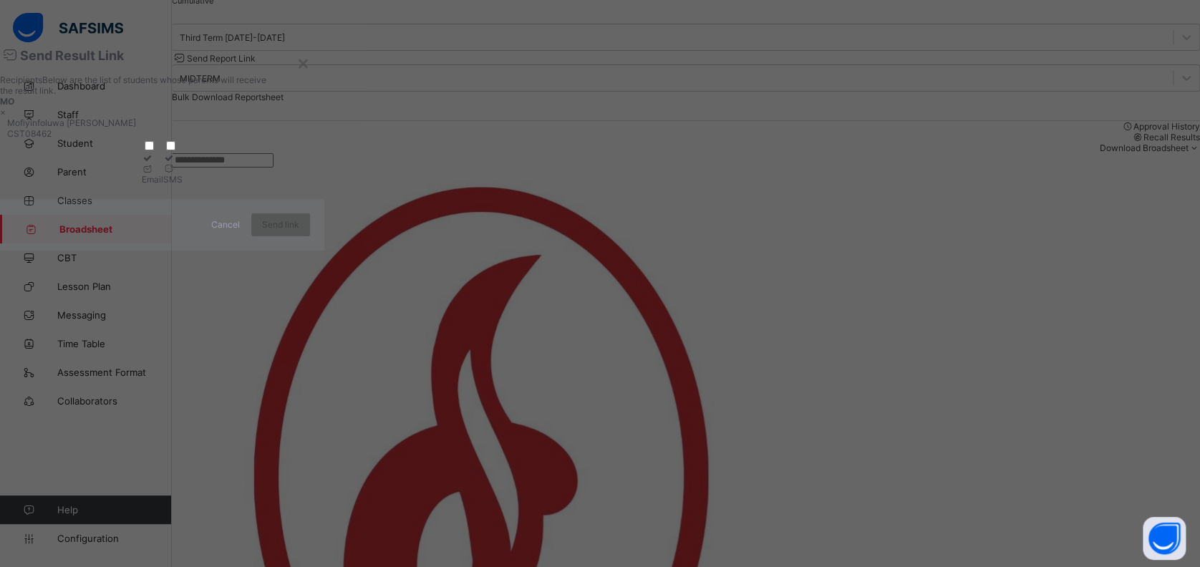
click at [163, 174] on div at bounding box center [152, 168] width 21 height 11
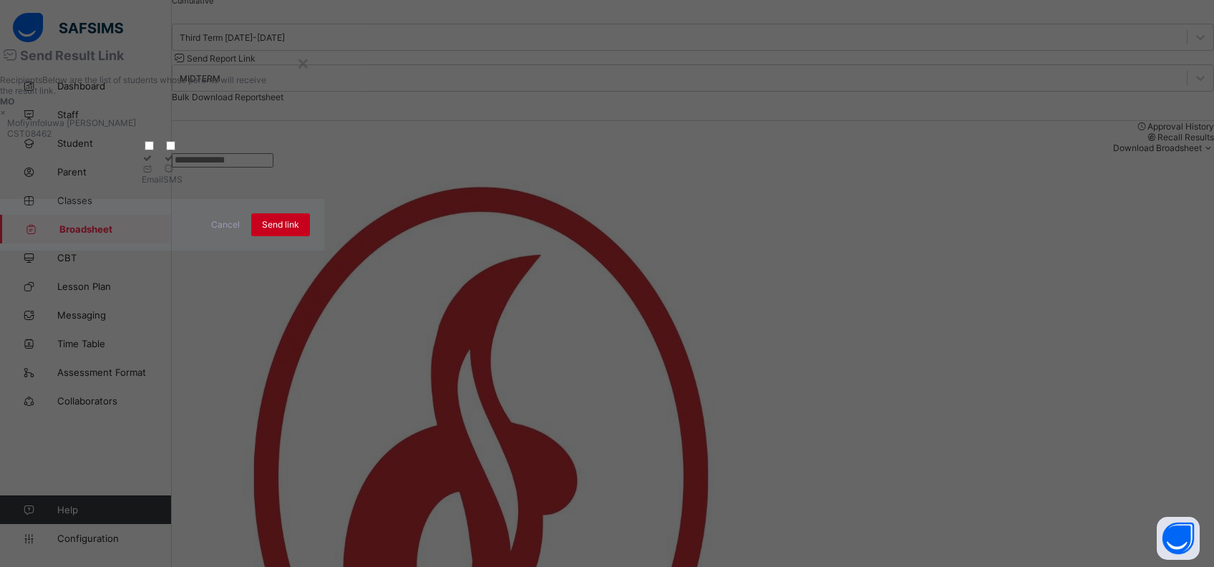
click at [299, 230] on span "Send link" at bounding box center [280, 224] width 37 height 11
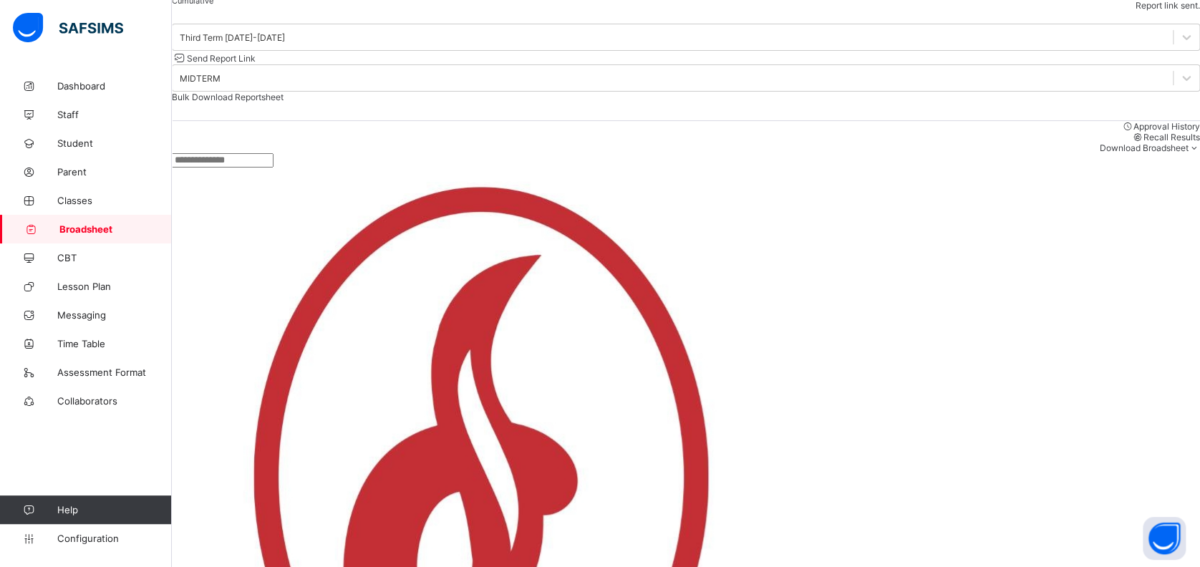
click at [321, 6] on div "Cumulative" at bounding box center [686, 0] width 1028 height 11
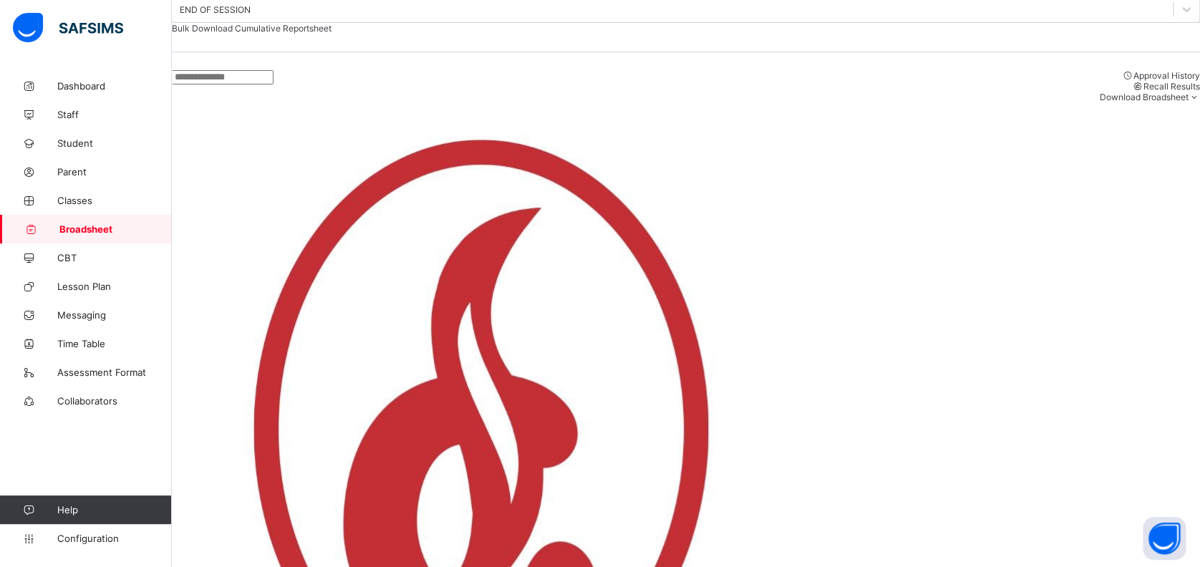
scroll to position [0, 0]
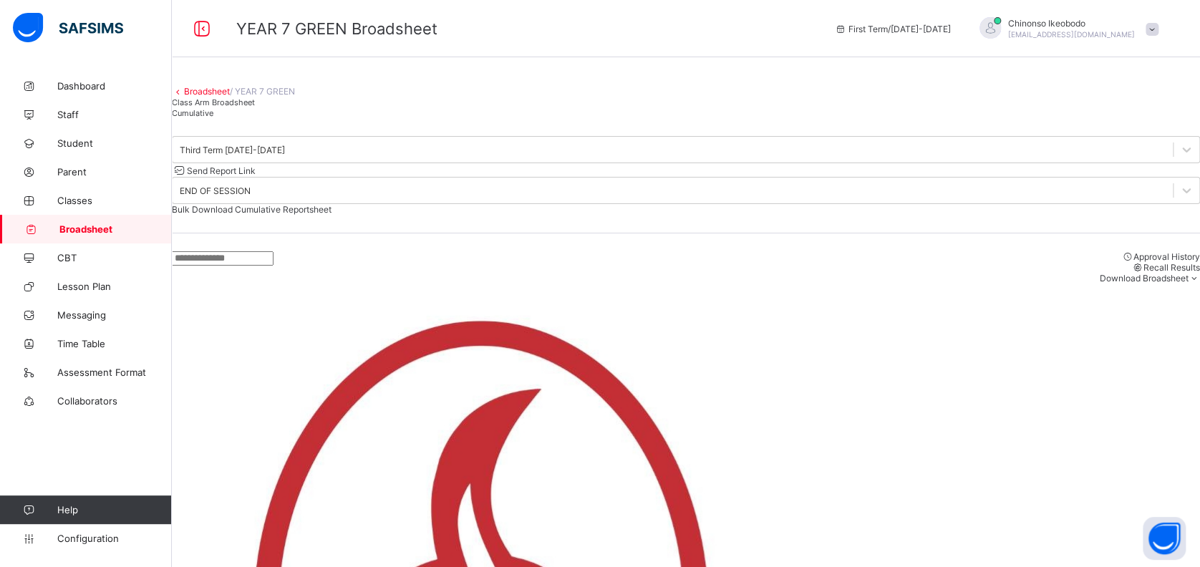
click at [825, 177] on div "Send Report Link" at bounding box center [686, 170] width 1028 height 14
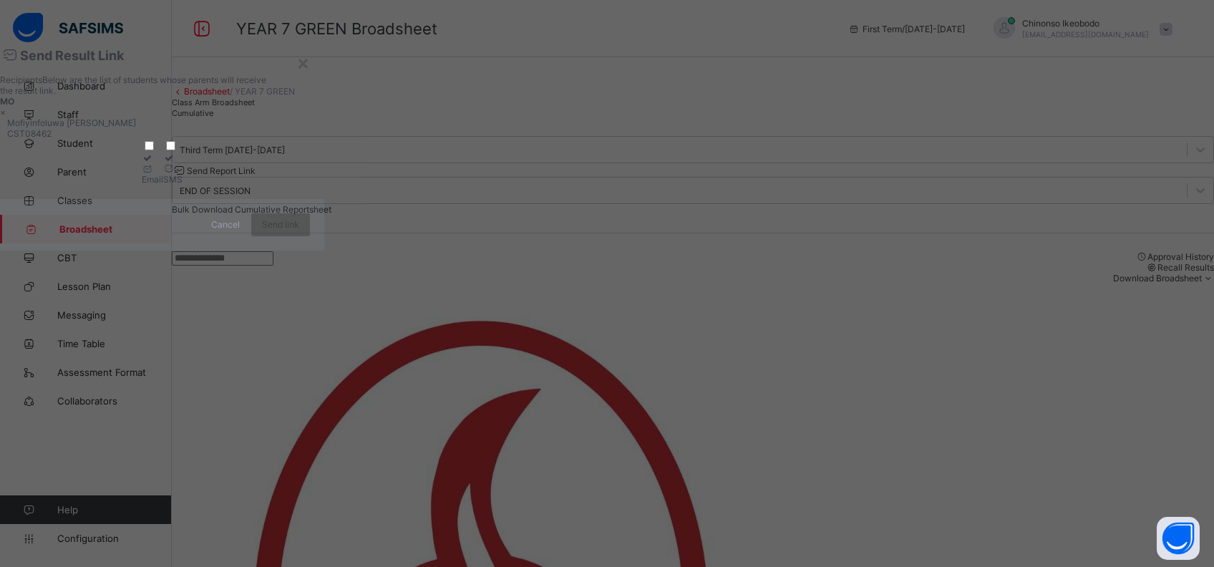
click at [163, 174] on div at bounding box center [152, 168] width 21 height 11
click at [299, 230] on span "Send link" at bounding box center [280, 224] width 37 height 11
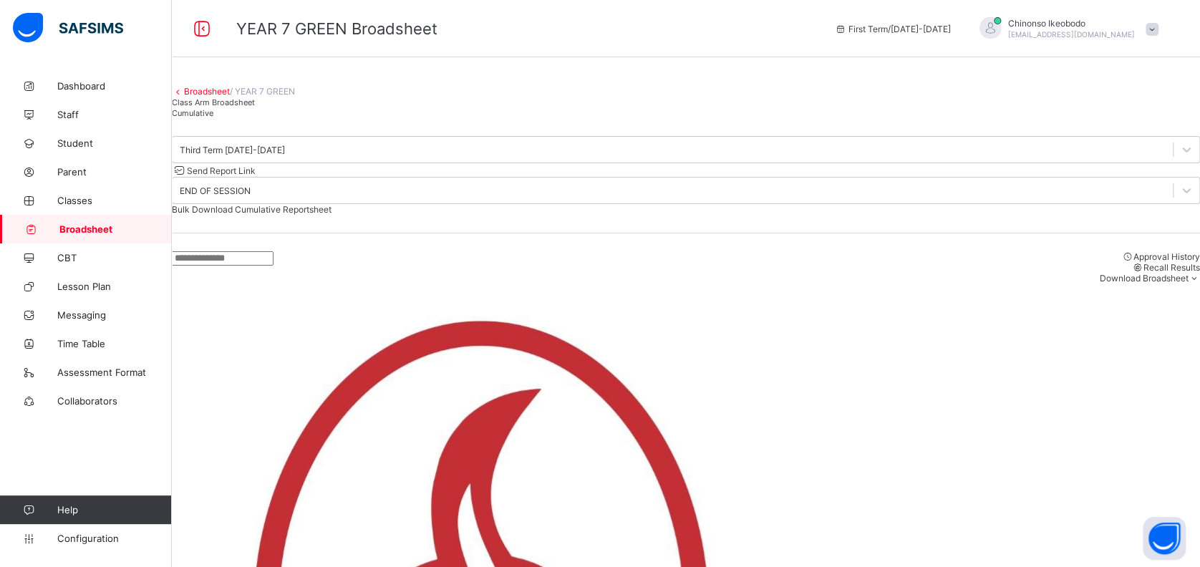
scroll to position [467, 0]
